Goal: Task Accomplishment & Management: Use online tool/utility

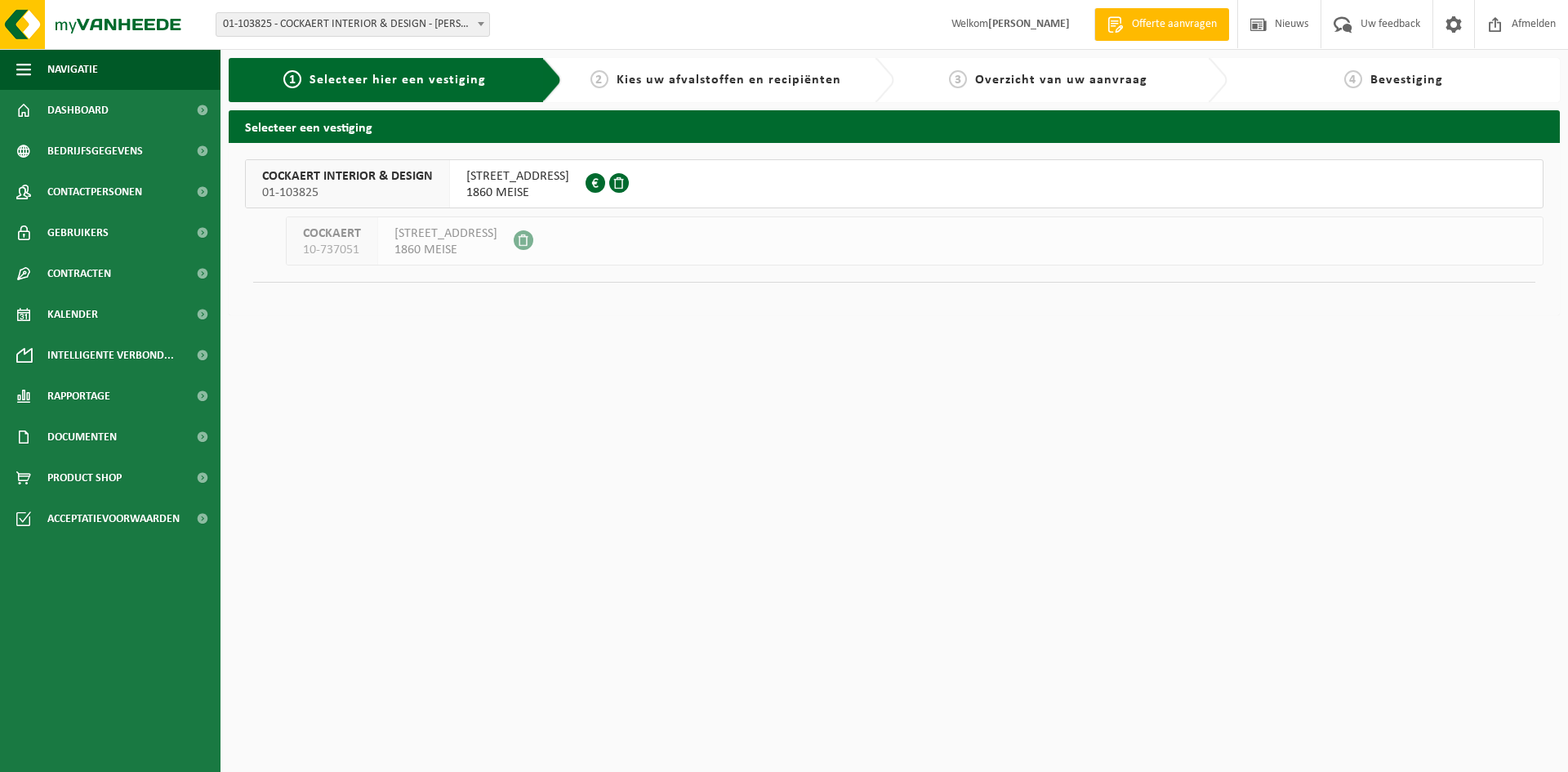
click at [504, 187] on span "1860 MEISE" at bounding box center [518, 193] width 103 height 16
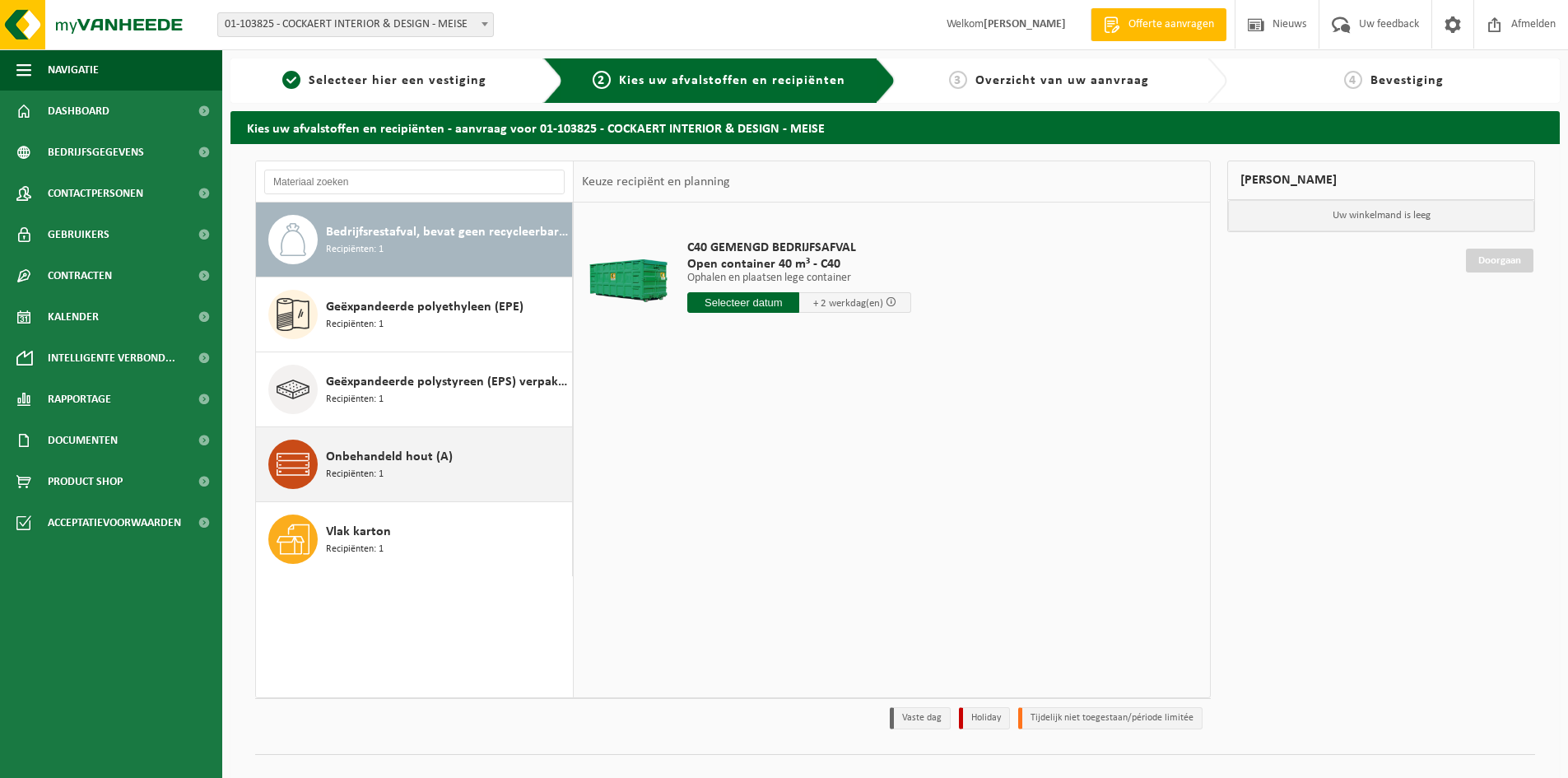
click at [384, 470] on div "Onbehandeld hout (A) Recipiënten: 1" at bounding box center [447, 464] width 242 height 49
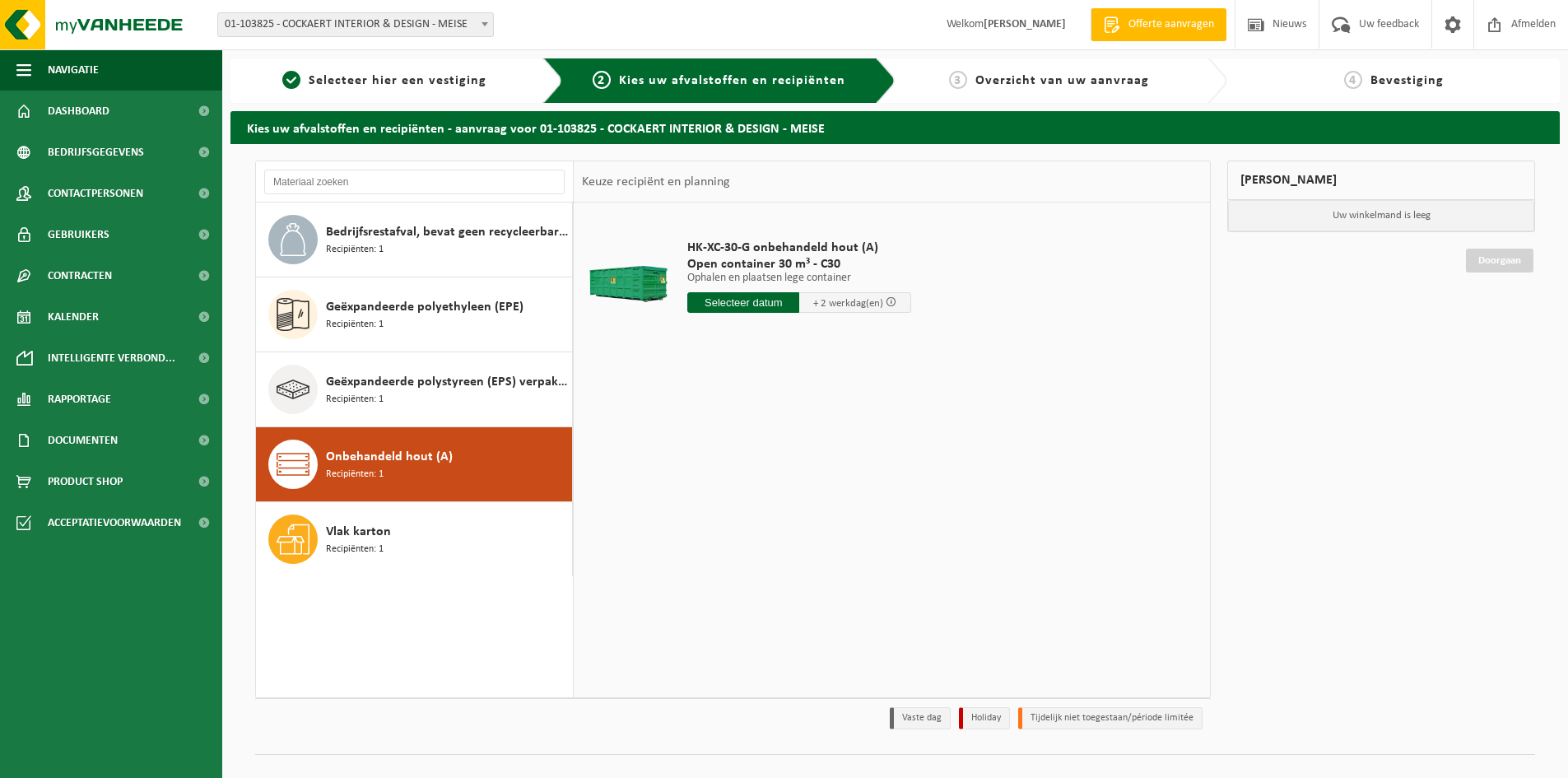
click at [755, 304] on input "text" at bounding box center [743, 303] width 112 height 21
click at [756, 447] on div "17" at bounding box center [761, 449] width 29 height 26
type input "Van 2025-09-17"
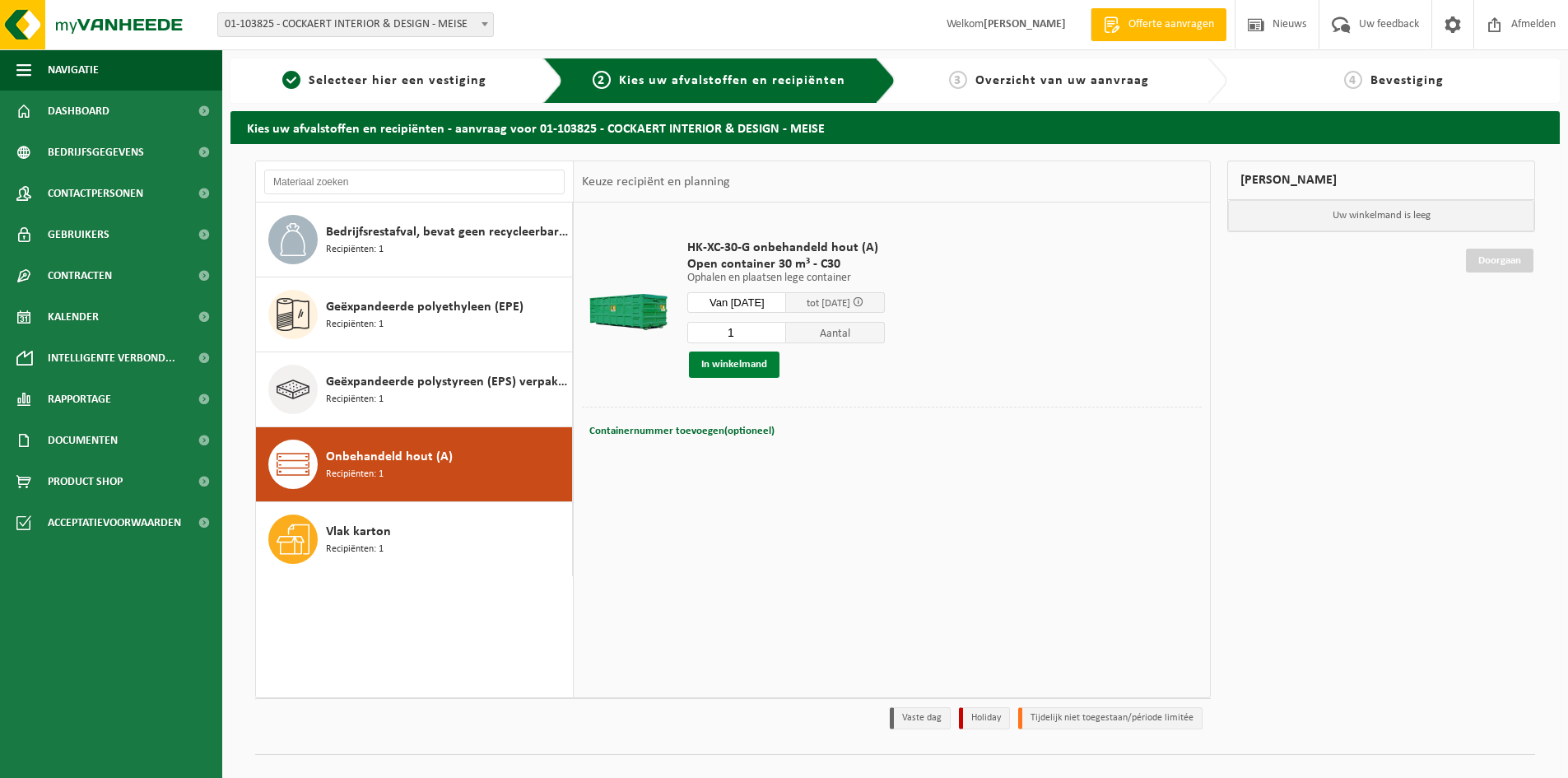
click at [746, 365] on button "In winkelmand" at bounding box center [734, 364] width 90 height 26
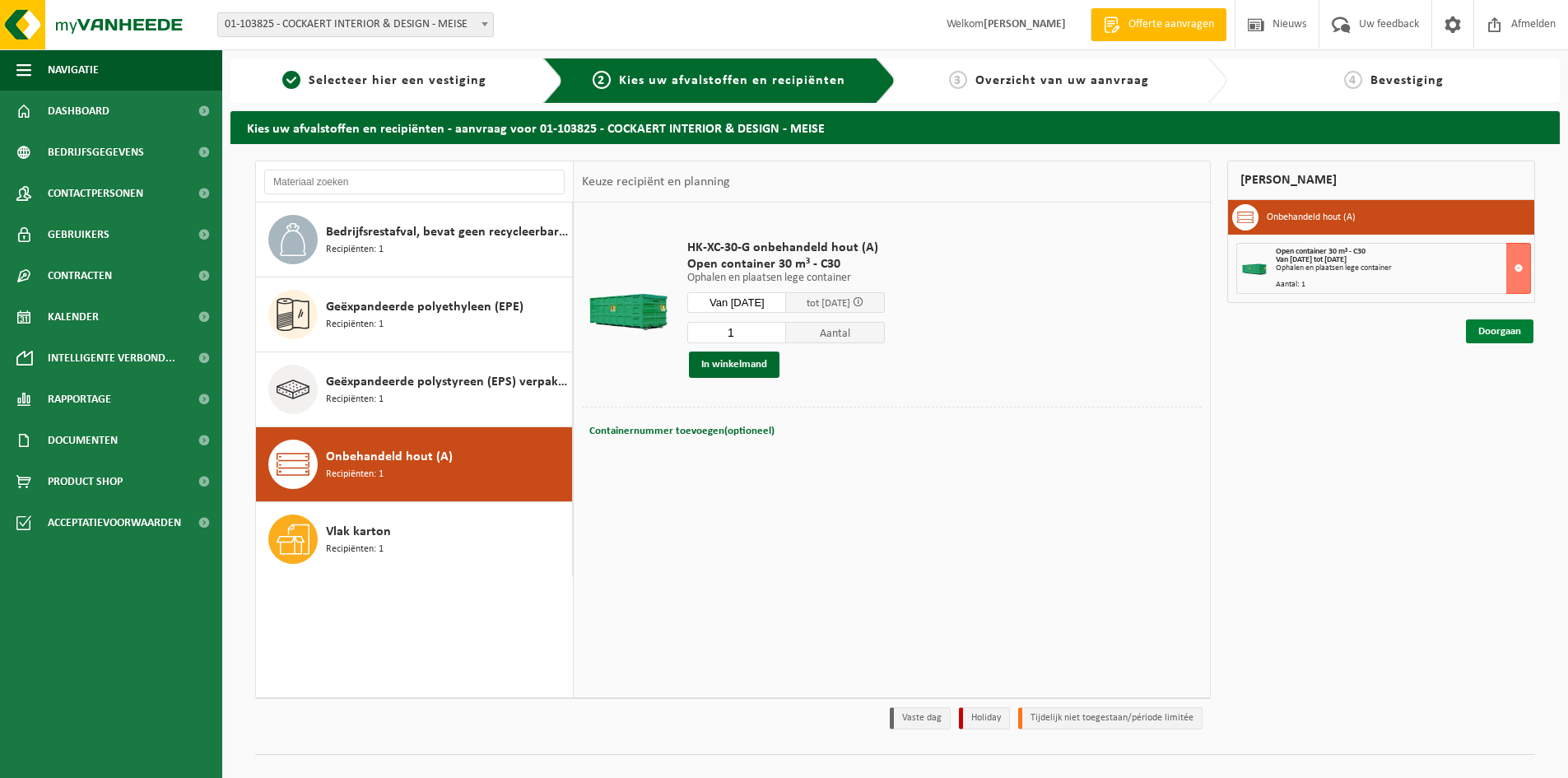
click at [1502, 333] on link "Doorgaan" at bounding box center [1499, 331] width 67 height 24
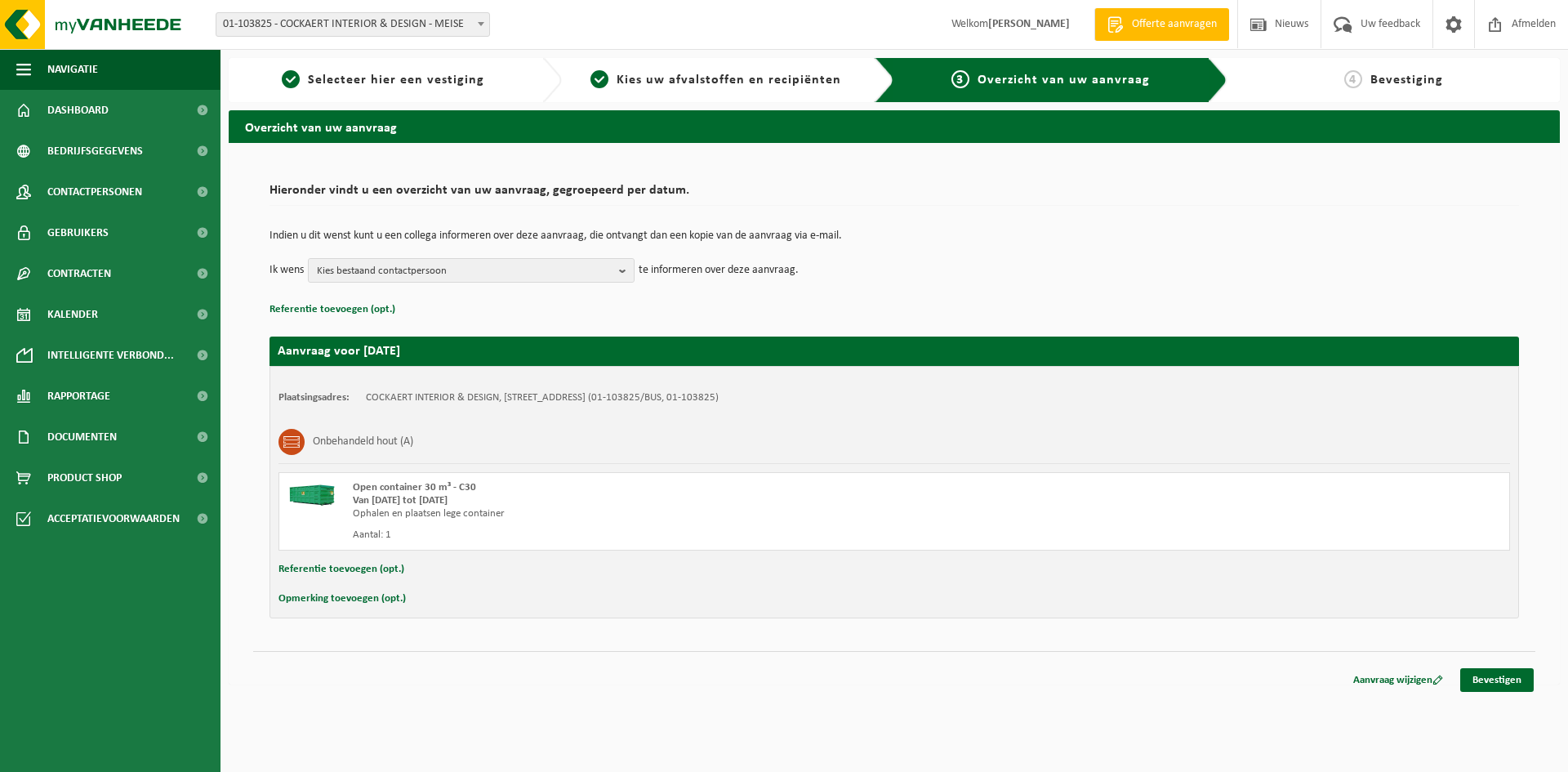
click at [329, 597] on button "Opmerking toevoegen (opt.)" at bounding box center [343, 599] width 128 height 21
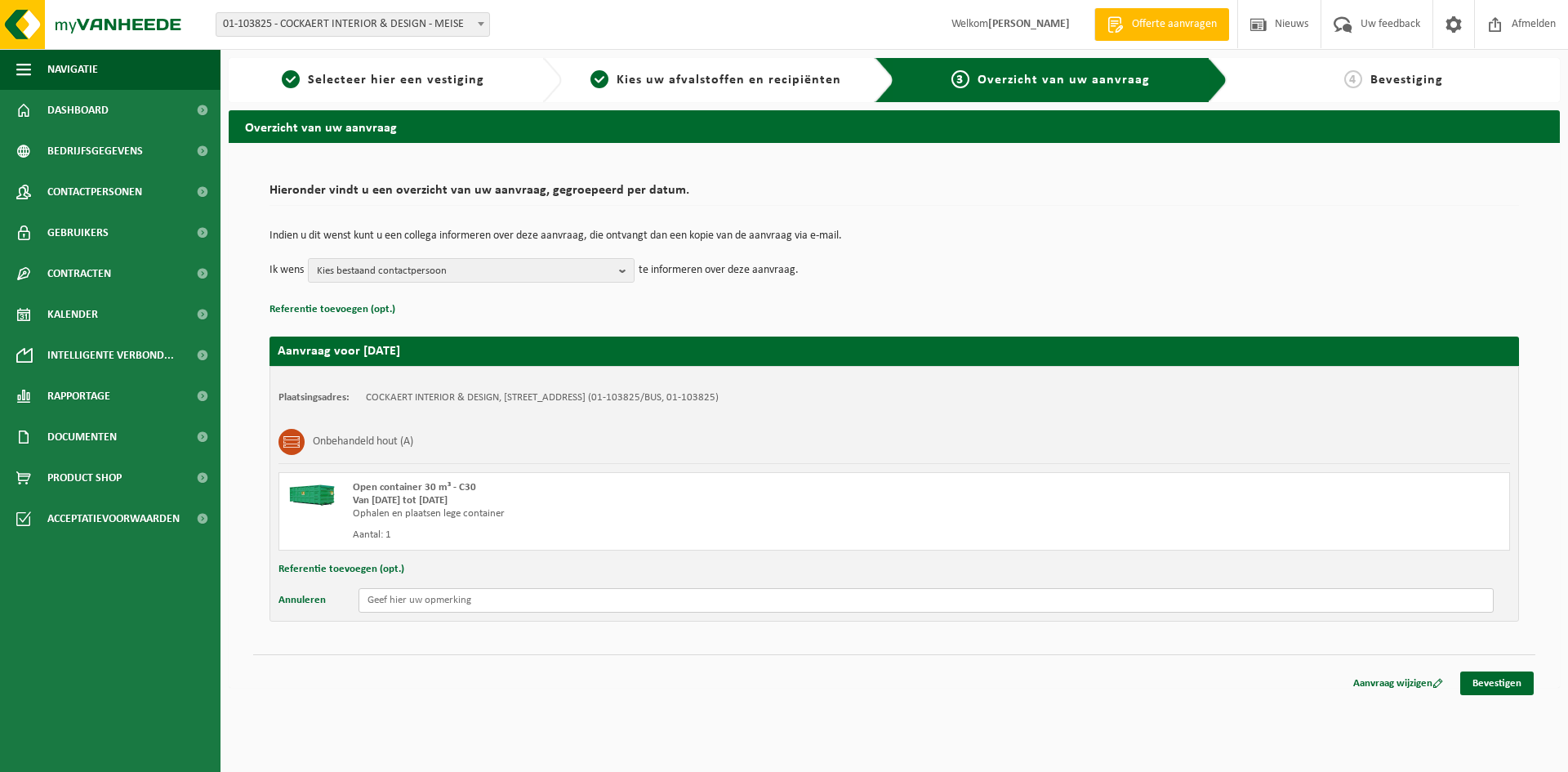
click at [413, 604] on input "text" at bounding box center [926, 601] width 1136 height 25
click at [673, 605] on input "Er is geen lege container aanwezig, enkel plaatsen aub (eerste aanvraag)" at bounding box center [926, 601] width 1136 height 25
type input "Er is geen lege container aanwezig, enkel plaatsen aub"
click at [1490, 680] on link "Bevestigen" at bounding box center [1497, 683] width 74 height 24
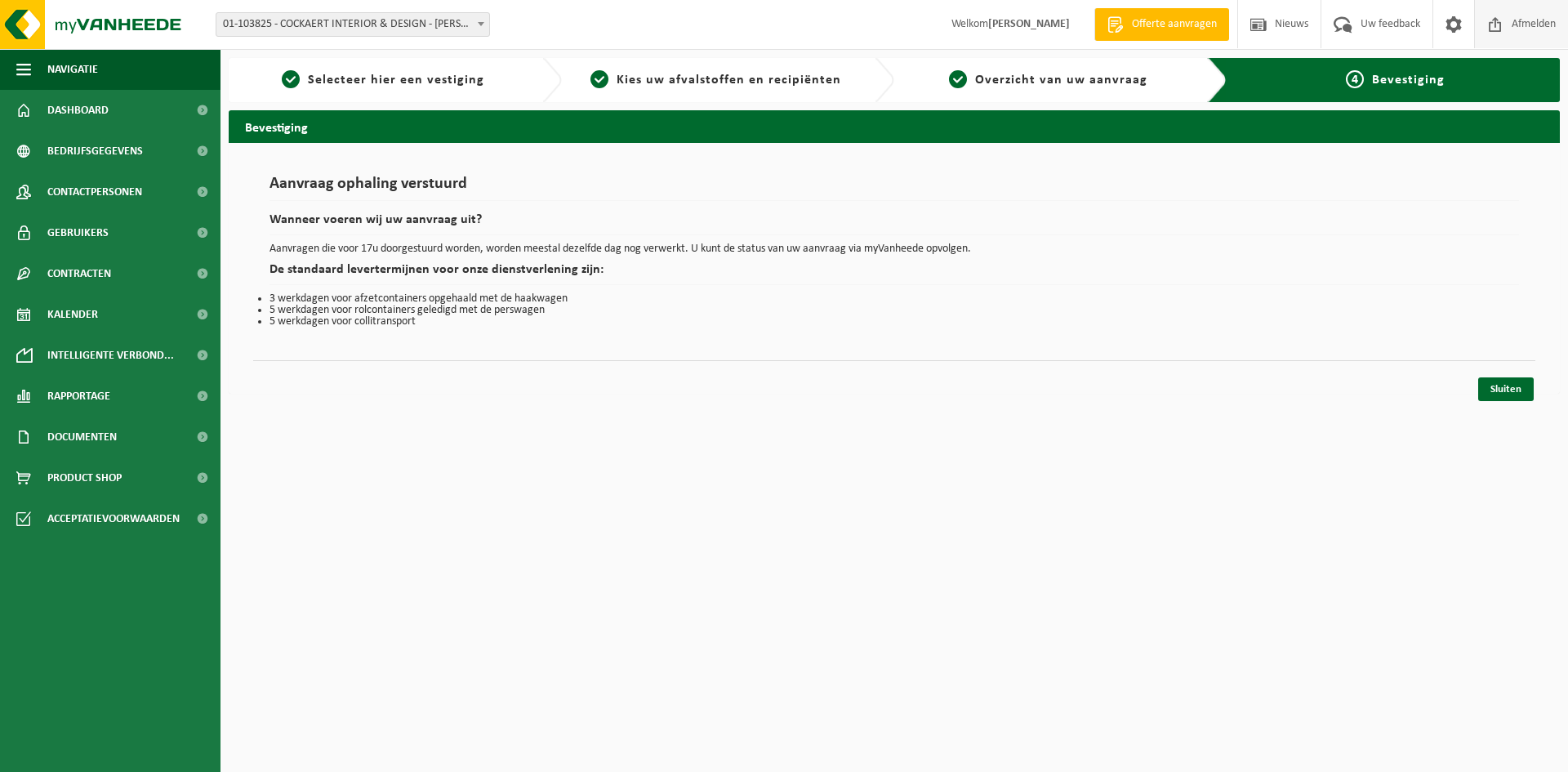
click at [1501, 26] on span at bounding box center [1495, 24] width 25 height 48
